Goal: Navigation & Orientation: Find specific page/section

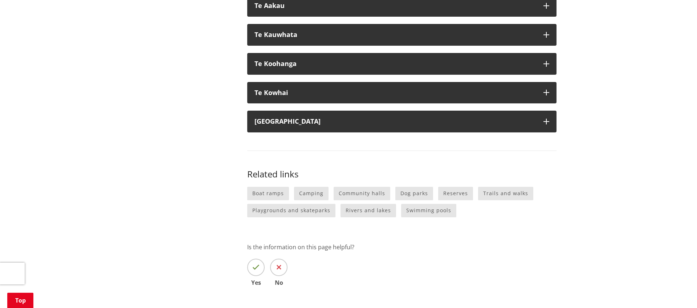
scroll to position [851, 0]
